Goal: Check status

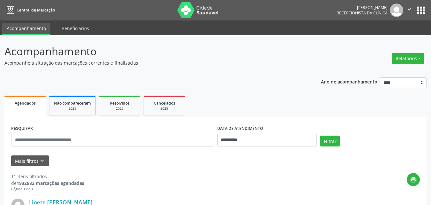
scroll to position [95, 0]
